Goal: Find specific page/section: Find specific page/section

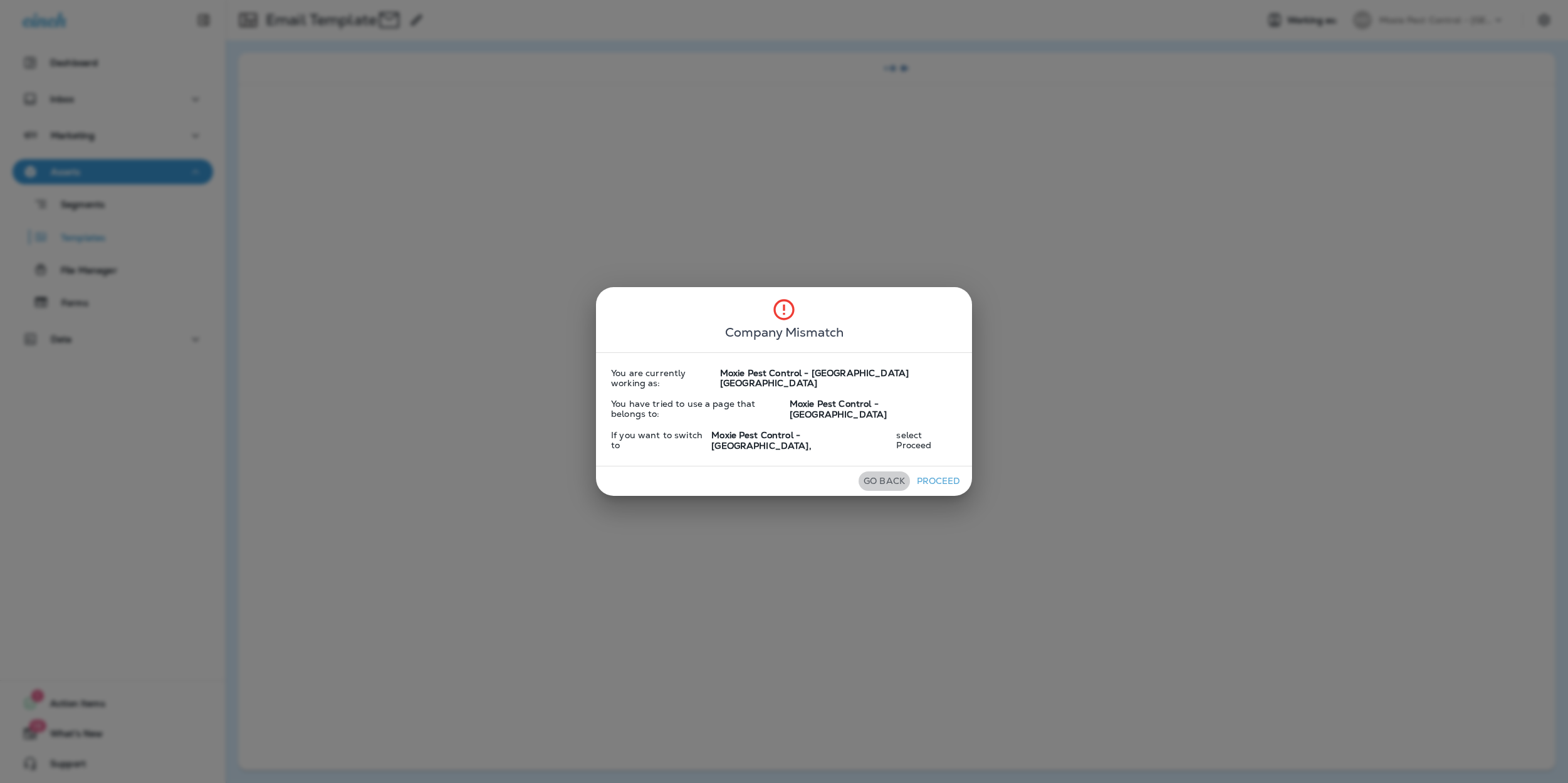
click at [874, 471] on button "Go Back" at bounding box center [884, 481] width 51 height 20
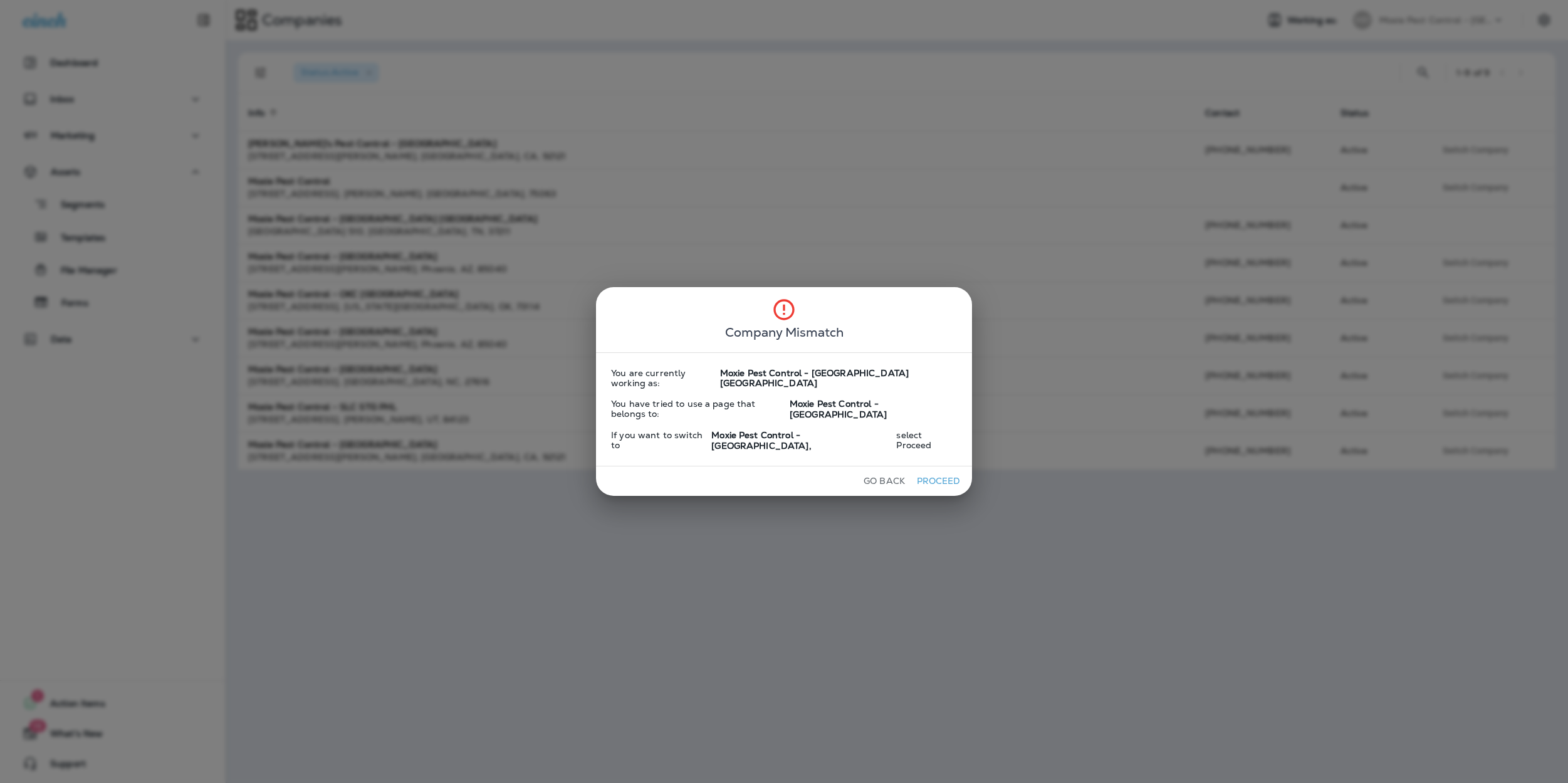
click at [869, 471] on button "Go Back" at bounding box center [884, 481] width 51 height 20
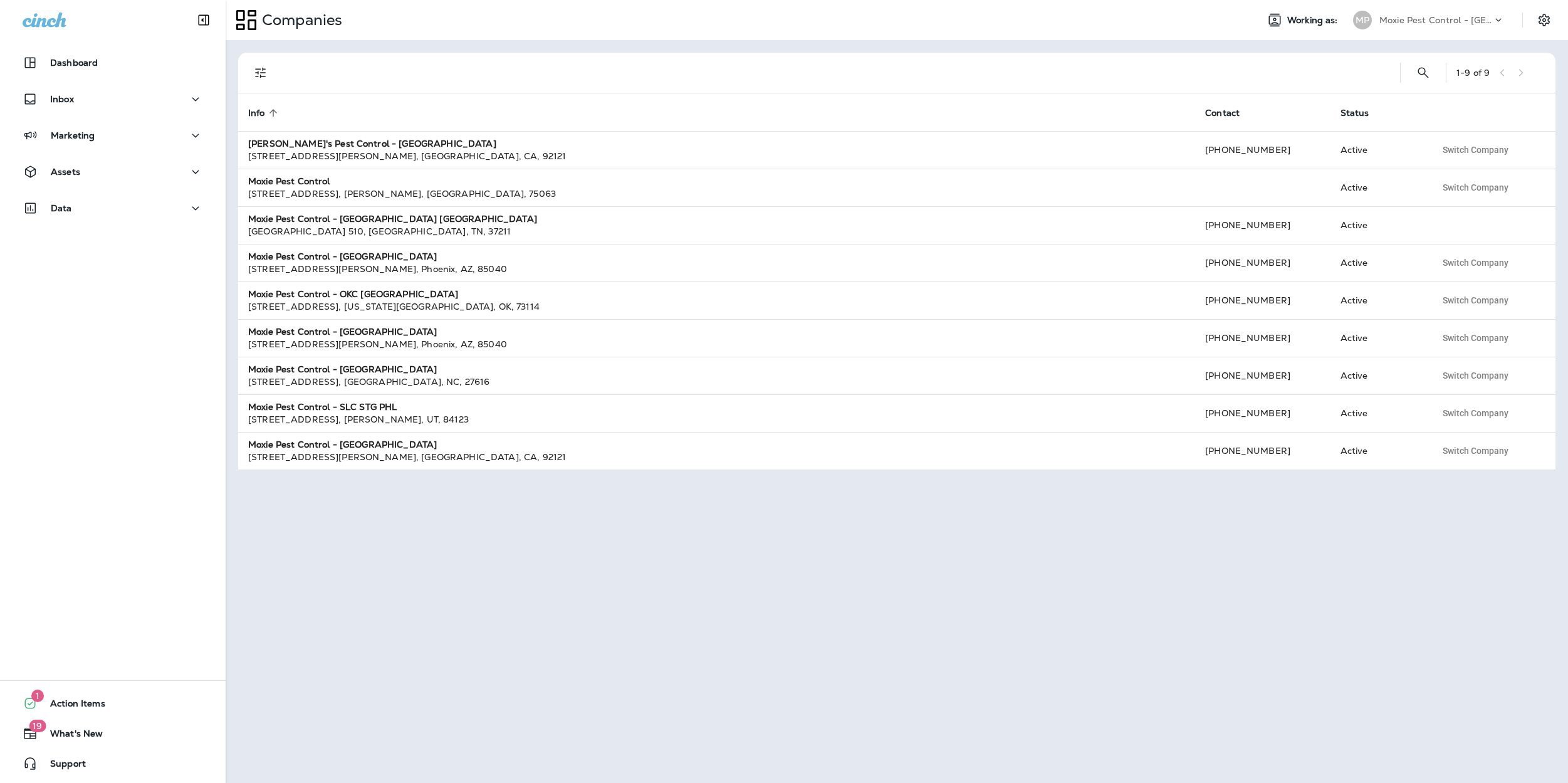
click at [1459, 17] on p "Moxie Pest Control - [GEOGRAPHIC_DATA] [GEOGRAPHIC_DATA]" at bounding box center [1435, 20] width 113 height 10
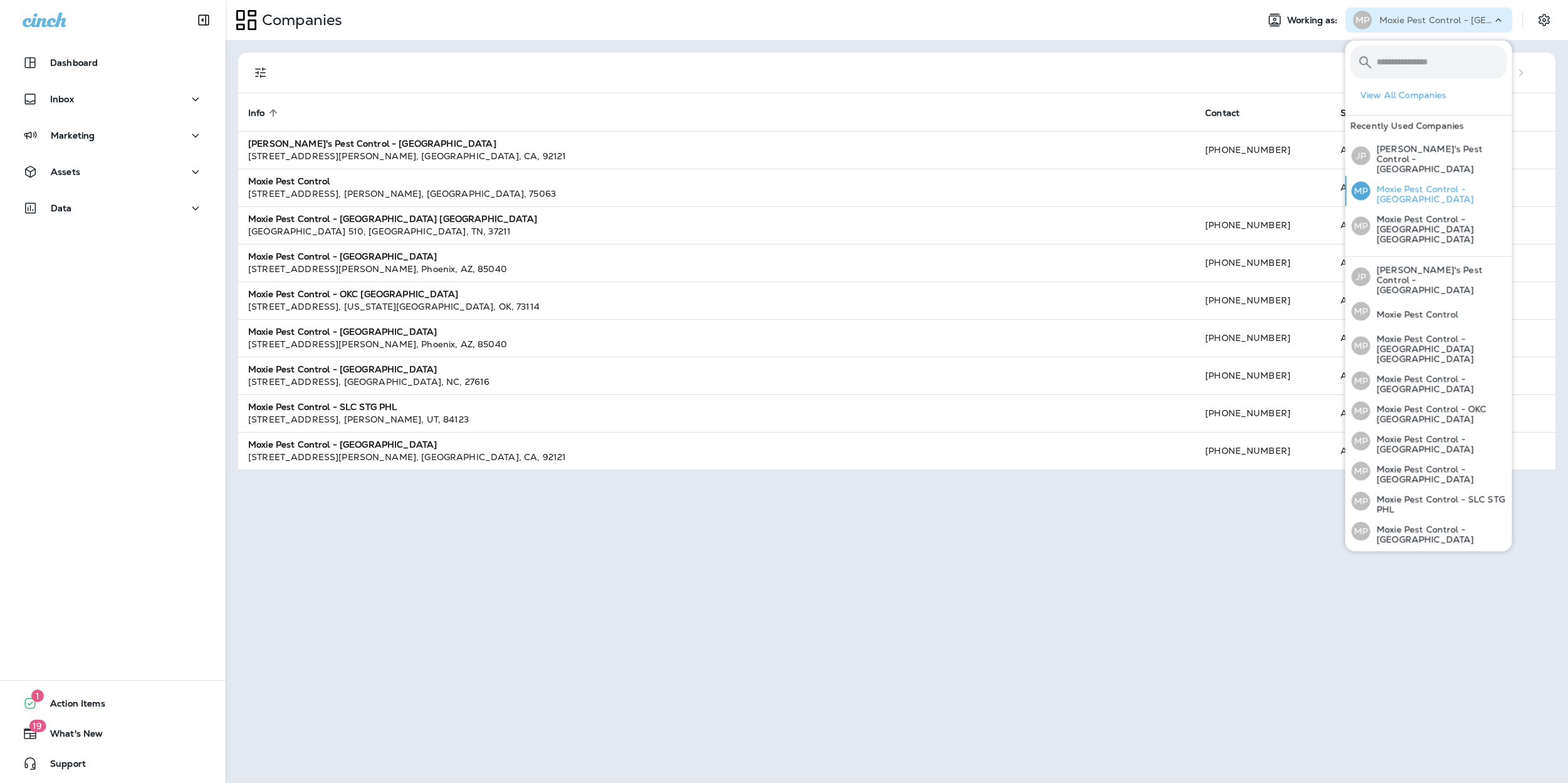
click at [1415, 184] on p "Moxie Pest Control - [GEOGRAPHIC_DATA]" at bounding box center [1438, 194] width 137 height 20
